Goal: Information Seeking & Learning: Learn about a topic

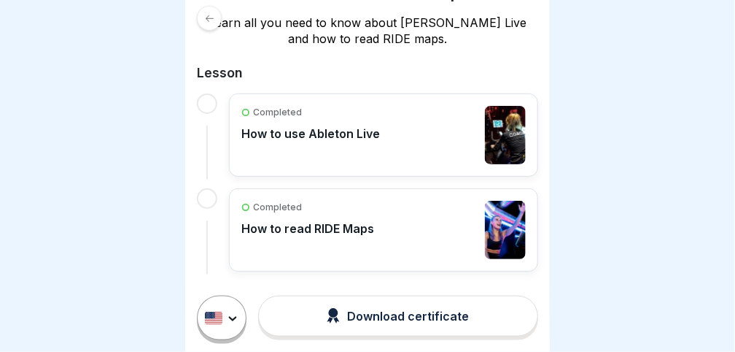
scroll to position [284, 0]
click at [304, 133] on p "How to use Ableton Live" at bounding box center [311, 132] width 139 height 15
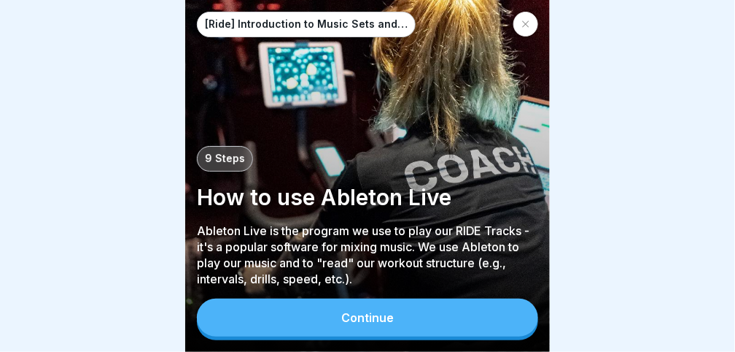
click at [319, 318] on button "Continue" at bounding box center [367, 317] width 341 height 38
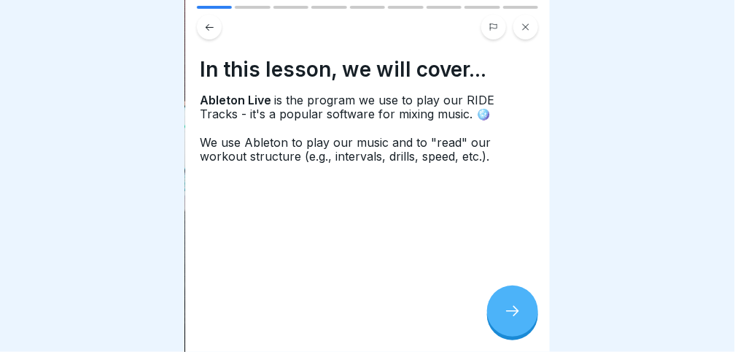
click at [517, 313] on icon at bounding box center [513, 311] width 18 height 18
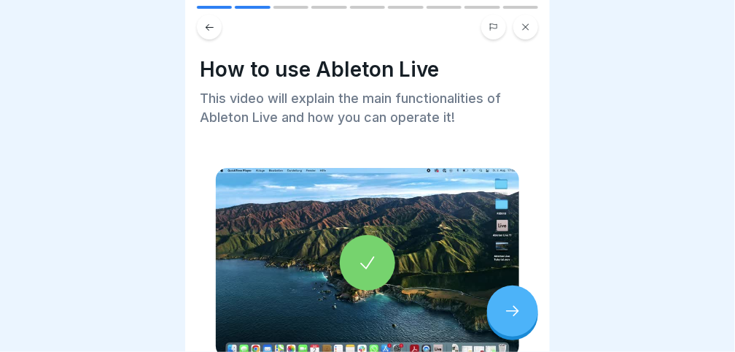
click at [362, 241] on div at bounding box center [367, 262] width 55 height 55
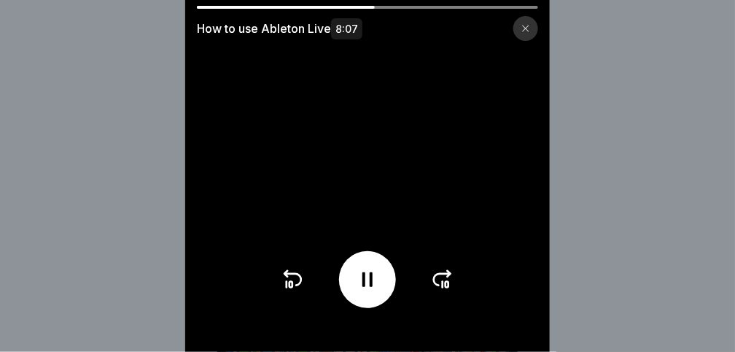
click at [366, 291] on icon at bounding box center [367, 279] width 23 height 23
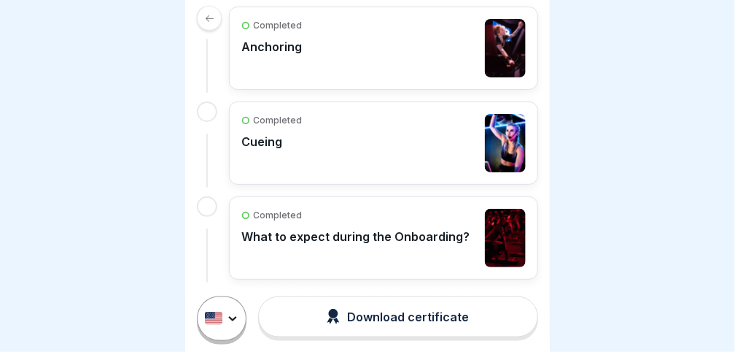
scroll to position [341, 0]
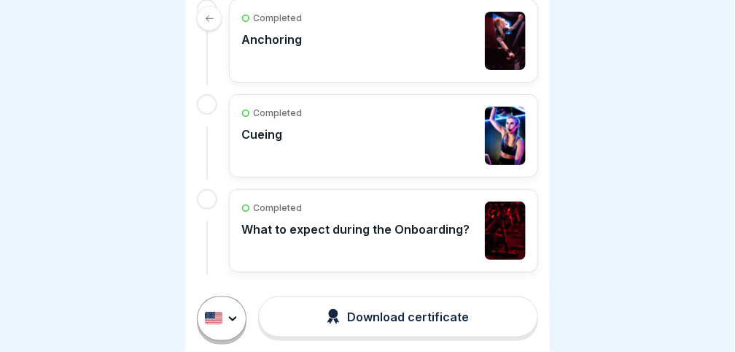
click at [369, 23] on link at bounding box center [367, 18] width 341 height 25
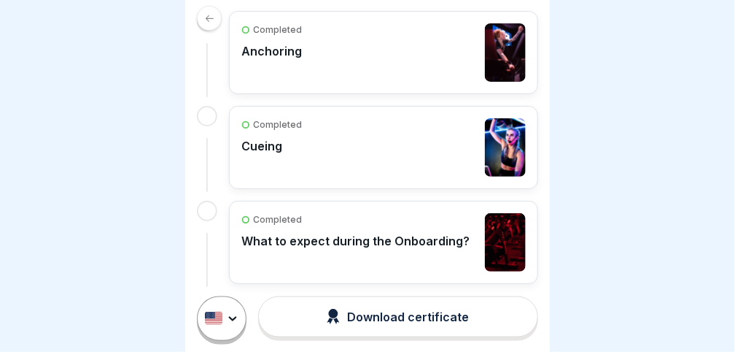
scroll to position [341, 0]
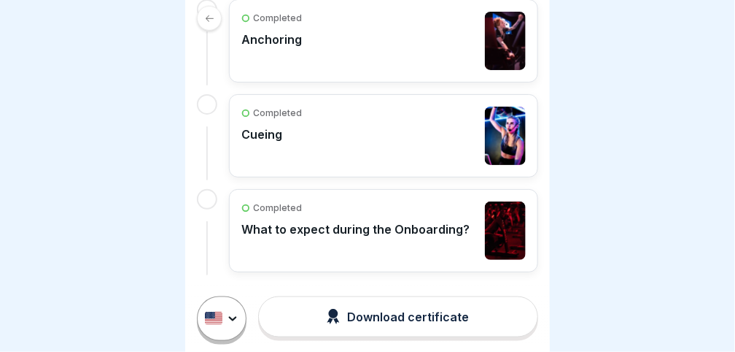
click at [376, 206] on div "Completed" at bounding box center [356, 207] width 228 height 13
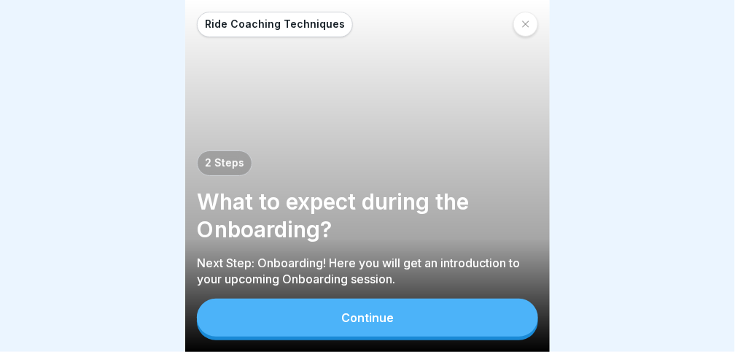
scroll to position [7, 0]
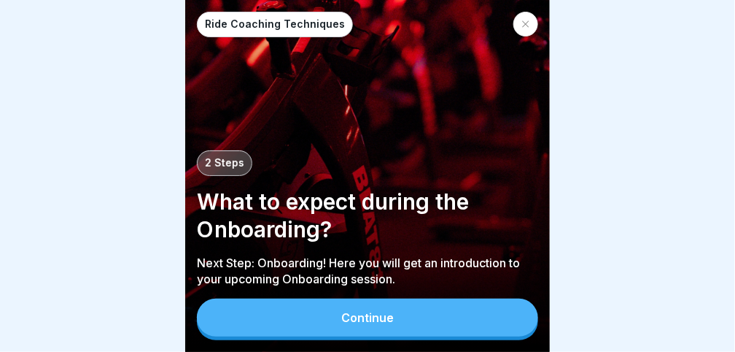
click at [317, 328] on button "Continue" at bounding box center [367, 317] width 341 height 38
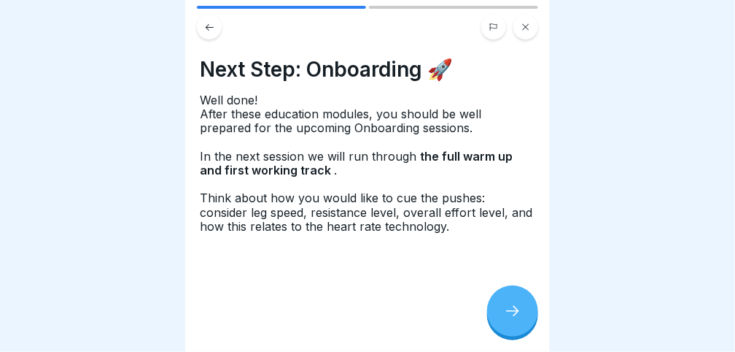
click at [528, 314] on div at bounding box center [512, 310] width 51 height 51
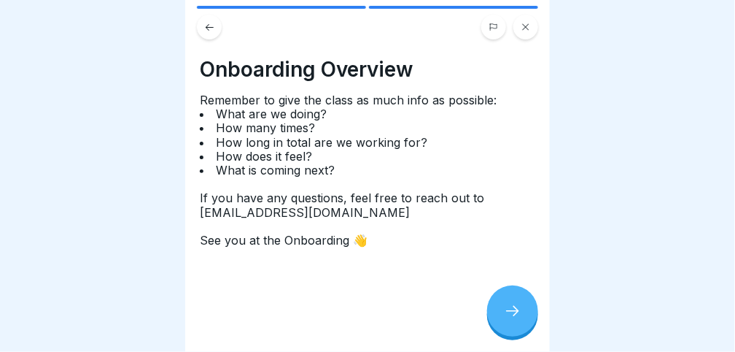
click at [528, 314] on div at bounding box center [512, 310] width 51 height 51
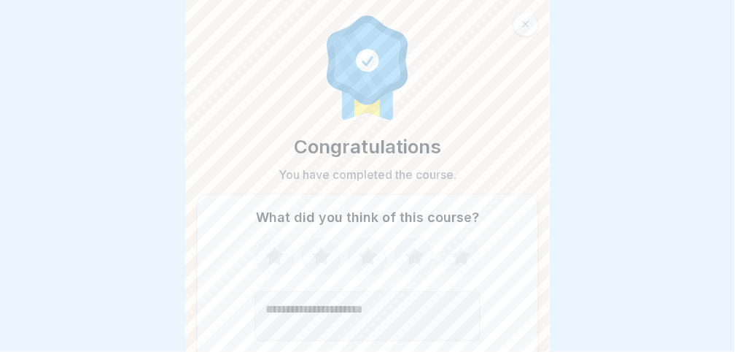
scroll to position [0, 0]
click at [526, 17] on div at bounding box center [526, 24] width 25 height 25
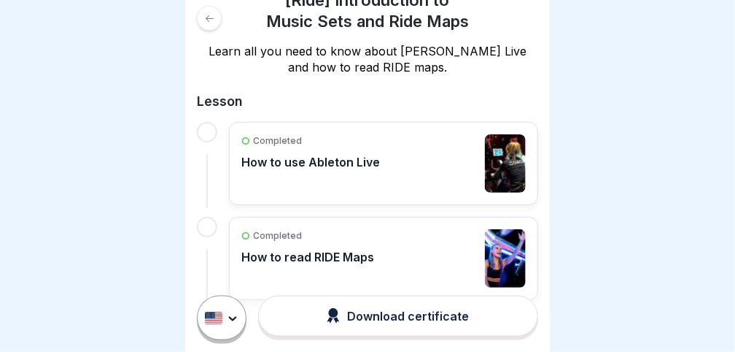
scroll to position [284, 0]
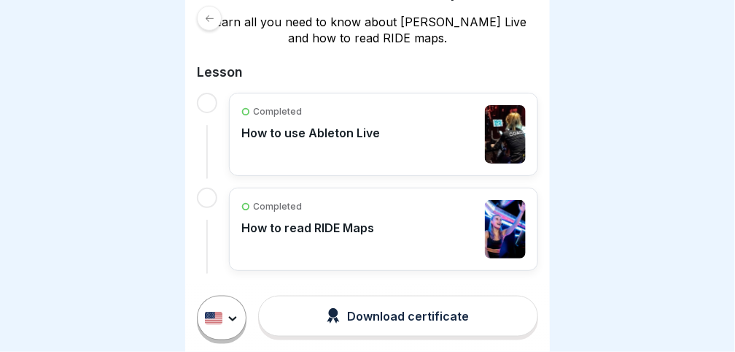
click at [366, 215] on div "Completed How to read RIDE Maps" at bounding box center [308, 229] width 133 height 58
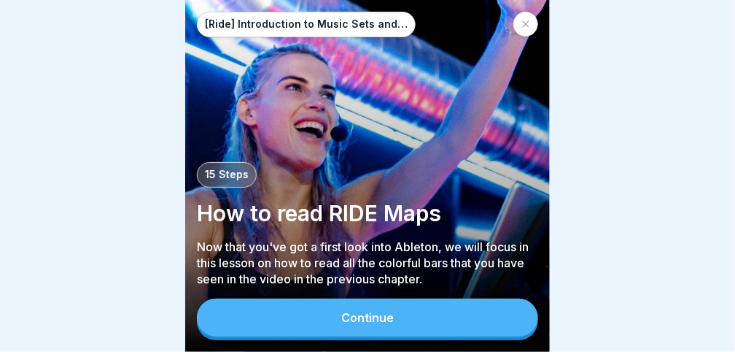
click at [331, 324] on button "Continue" at bounding box center [367, 317] width 341 height 38
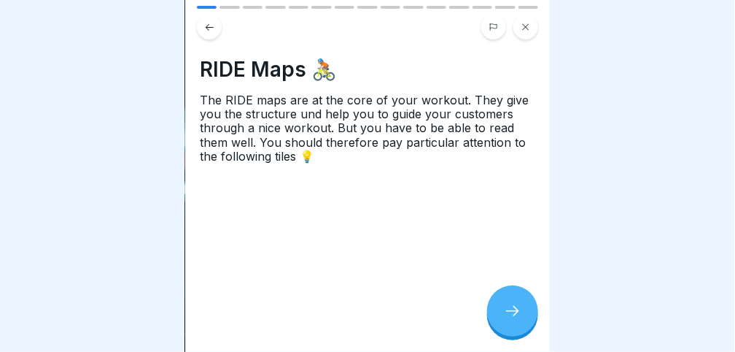
click at [515, 309] on div at bounding box center [512, 310] width 51 height 51
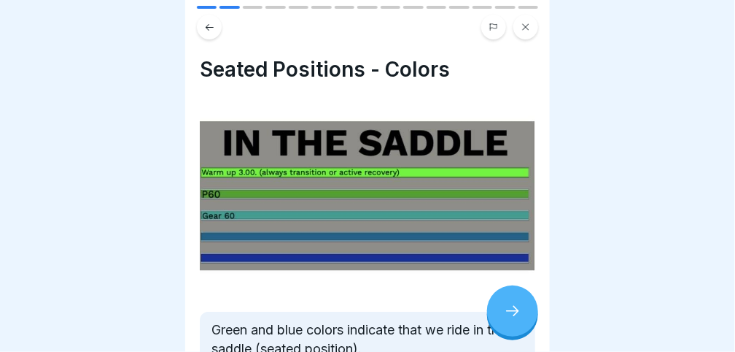
click at [515, 309] on div at bounding box center [512, 310] width 51 height 51
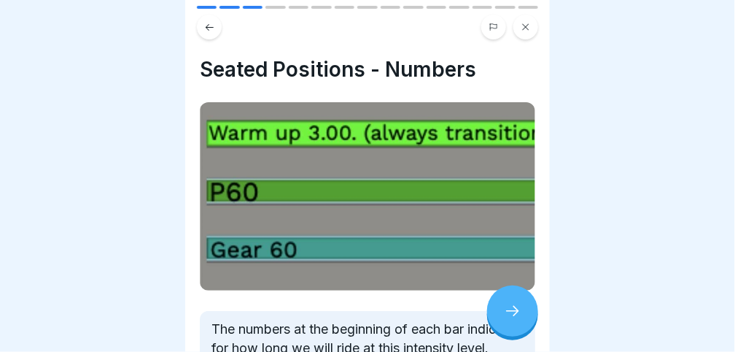
click at [515, 309] on div at bounding box center [512, 310] width 51 height 51
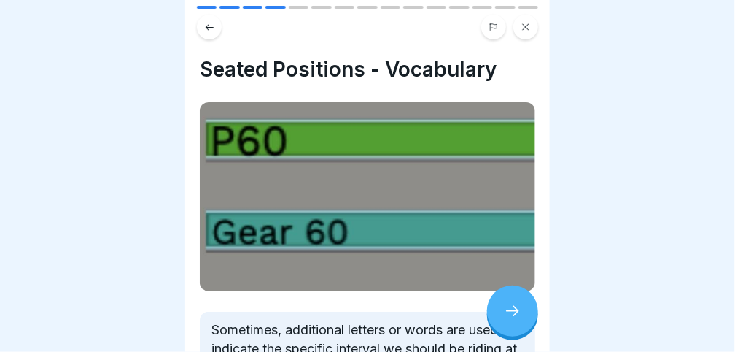
click at [515, 309] on div at bounding box center [512, 310] width 51 height 51
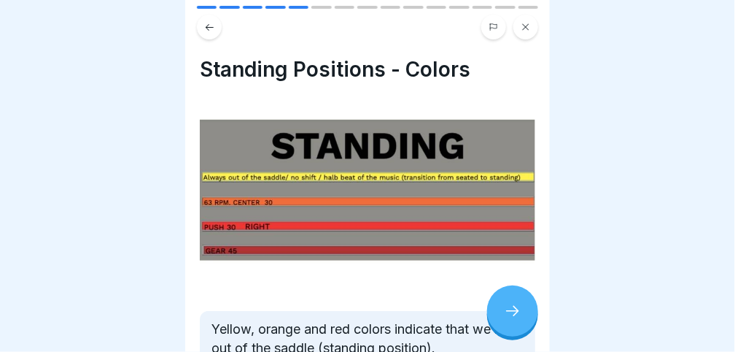
click at [515, 309] on div at bounding box center [512, 310] width 51 height 51
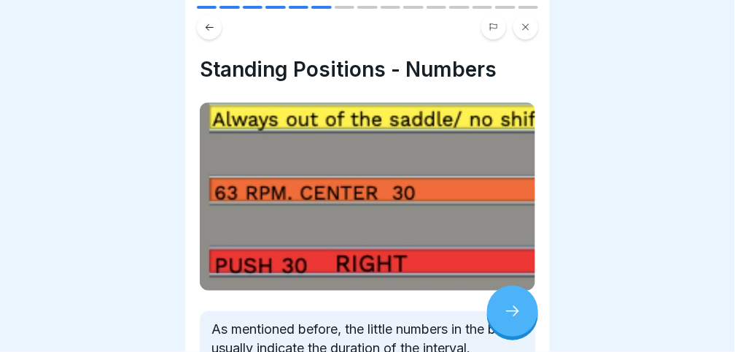
click at [515, 309] on div at bounding box center [512, 310] width 51 height 51
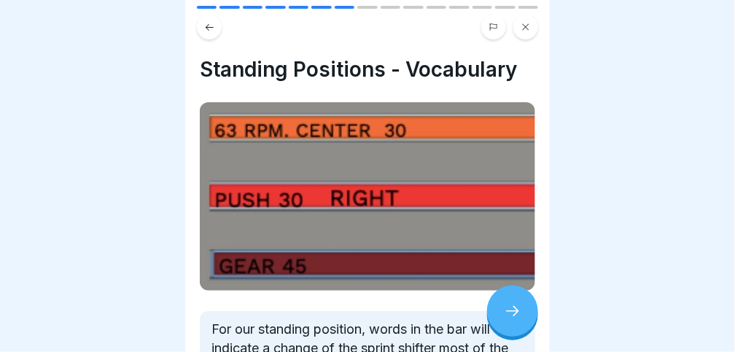
click at [515, 309] on div at bounding box center [512, 310] width 51 height 51
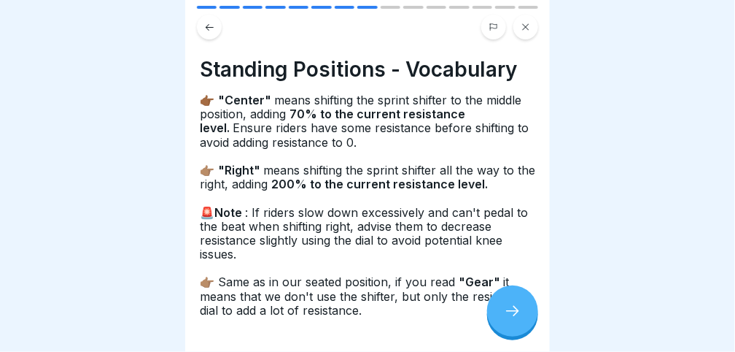
click at [515, 309] on div at bounding box center [512, 310] width 51 height 51
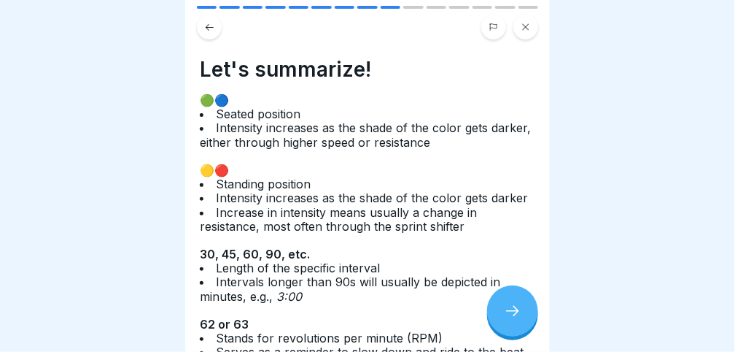
click at [515, 309] on div at bounding box center [512, 310] width 51 height 51
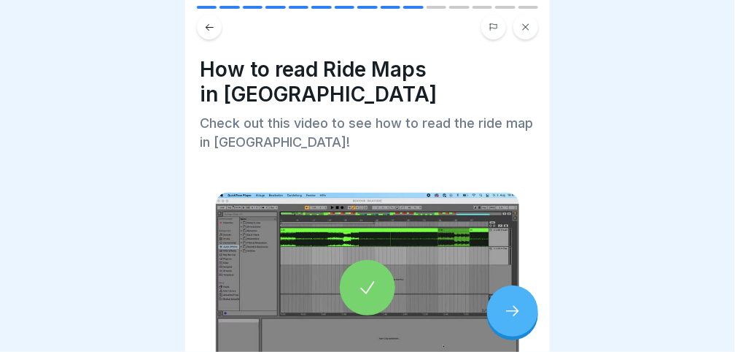
click at [344, 277] on div at bounding box center [367, 287] width 55 height 55
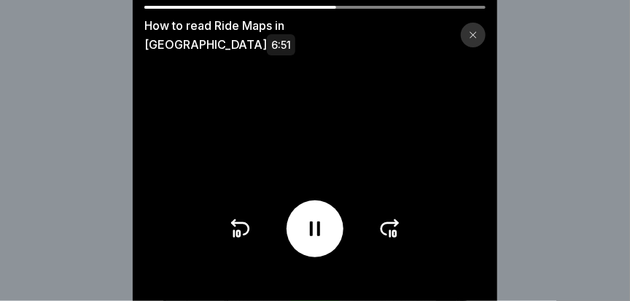
click at [239, 235] on icon at bounding box center [239, 228] width 23 height 23
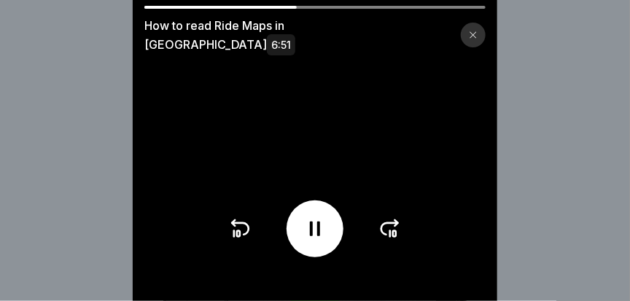
click at [239, 235] on icon at bounding box center [239, 228] width 23 height 23
